Goal: Transaction & Acquisition: Download file/media

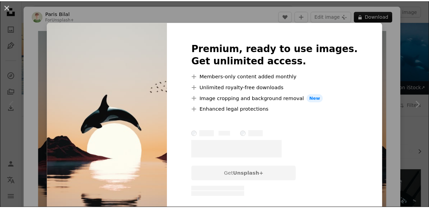
scroll to position [42, 0]
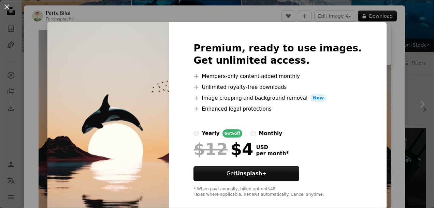
click at [379, 34] on div "An X shape Premium, ready to use images. Get unlimited access. A plus sign Memb…" at bounding box center [217, 104] width 434 height 208
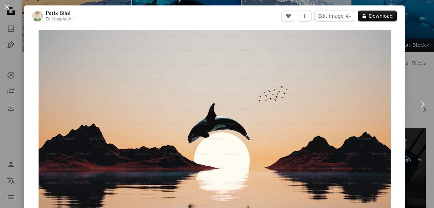
click at [403, 26] on div "An X shape Chevron left Chevron right Paris Bilal For Unsplash+ A heart A plus …" at bounding box center [217, 104] width 434 height 208
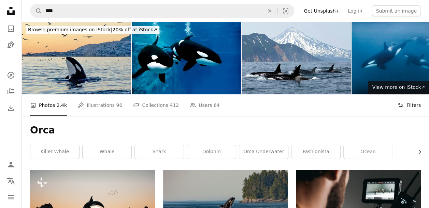
click at [405, 94] on button "Filters Filters" at bounding box center [408, 105] width 23 height 22
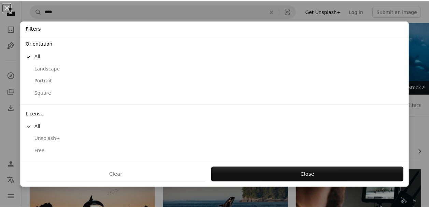
scroll to position [60, 0]
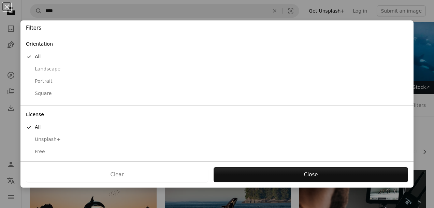
click at [42, 151] on div "Free" at bounding box center [217, 152] width 382 height 7
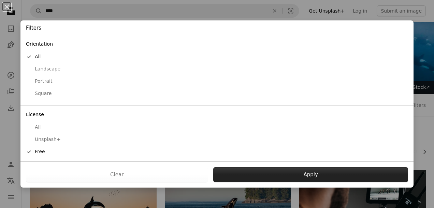
click at [285, 172] on button "Apply" at bounding box center [310, 174] width 195 height 15
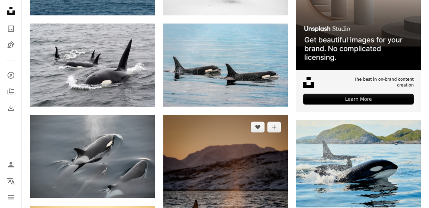
scroll to position [213, 0]
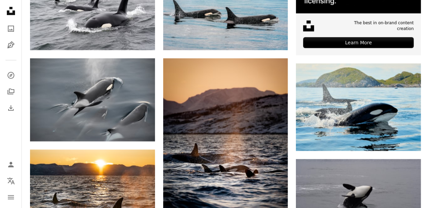
scroll to position [281, 0]
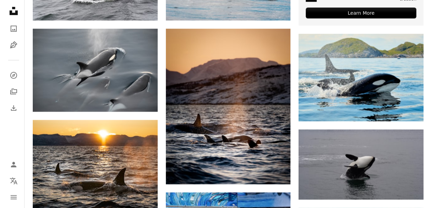
scroll to position [271, 0]
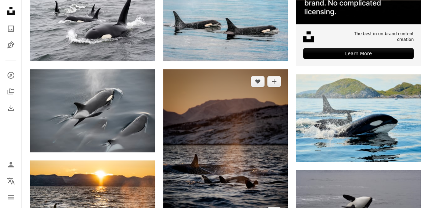
click at [246, 86] on img at bounding box center [225, 147] width 125 height 156
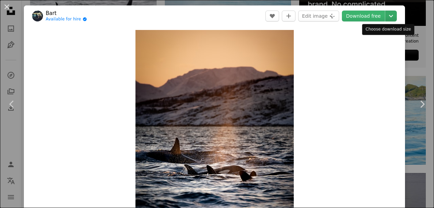
click at [385, 16] on icon "Chevron down" at bounding box center [390, 16] width 11 height 8
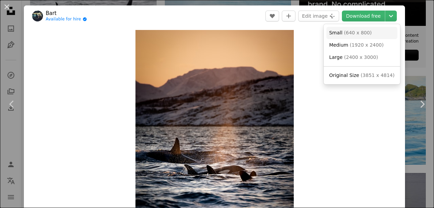
click at [378, 31] on link "Small ( 640 x 800 )" at bounding box center [361, 33] width 71 height 12
